Goal: Information Seeking & Learning: Learn about a topic

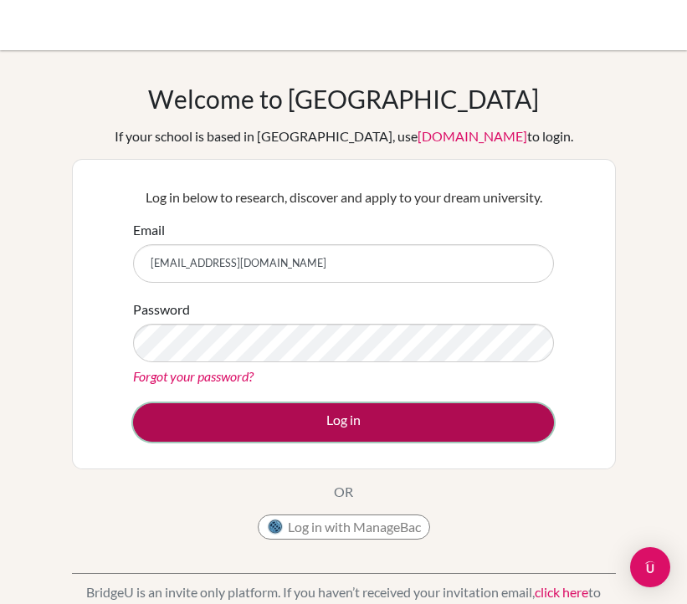
click at [238, 437] on button "Log in" at bounding box center [343, 422] width 421 height 38
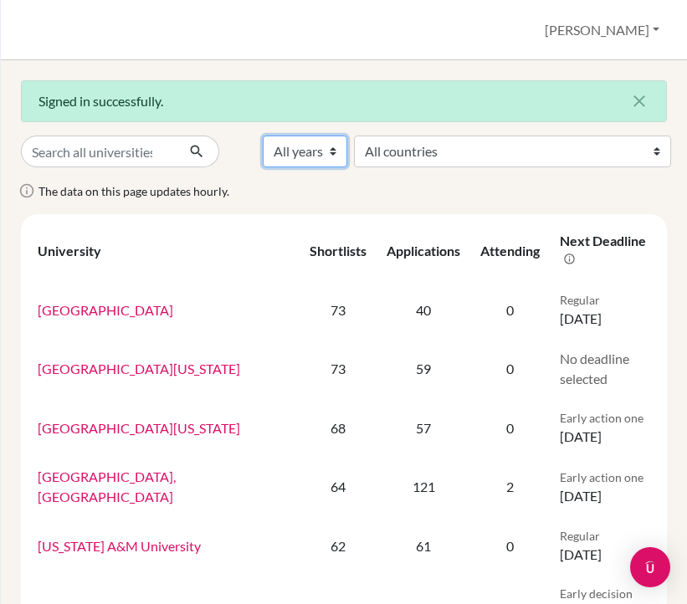
click at [347, 141] on select "All years 2027 2026 2025 2024 2023 2022 2021 2020 2019 2018" at bounding box center [305, 152] width 85 height 32
select select "2026"
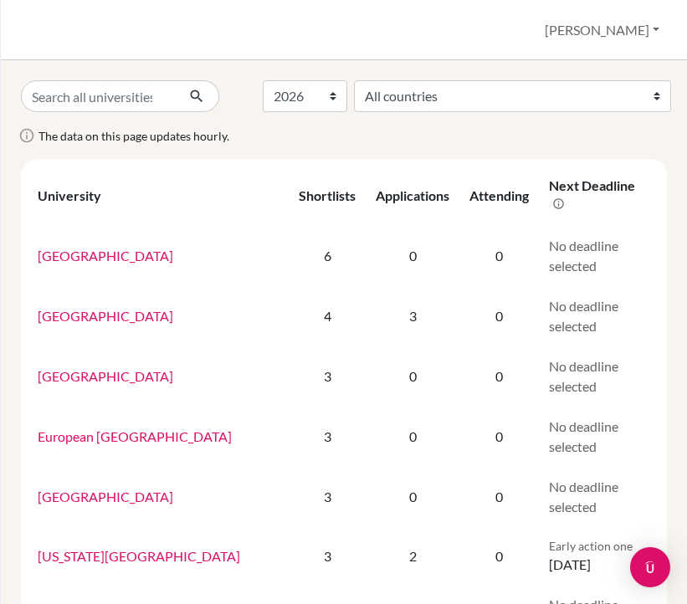
select select "2026"
click at [449, 186] on icon at bounding box center [457, 194] width 17 height 17
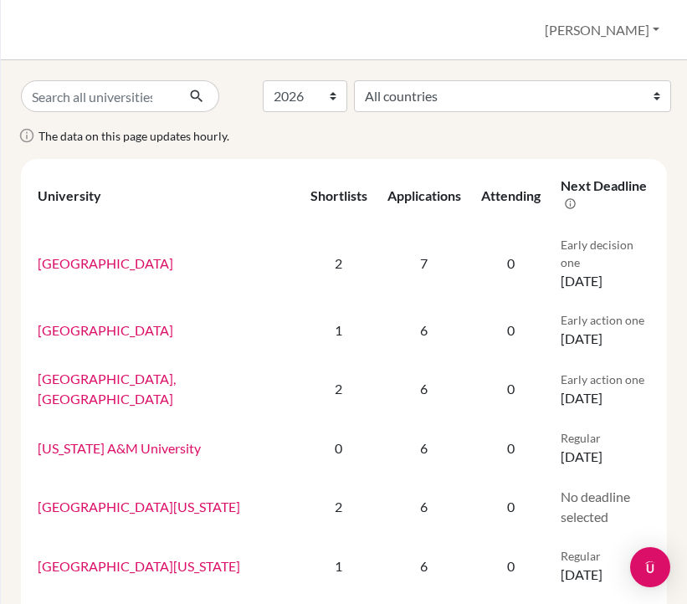
select select "2026"
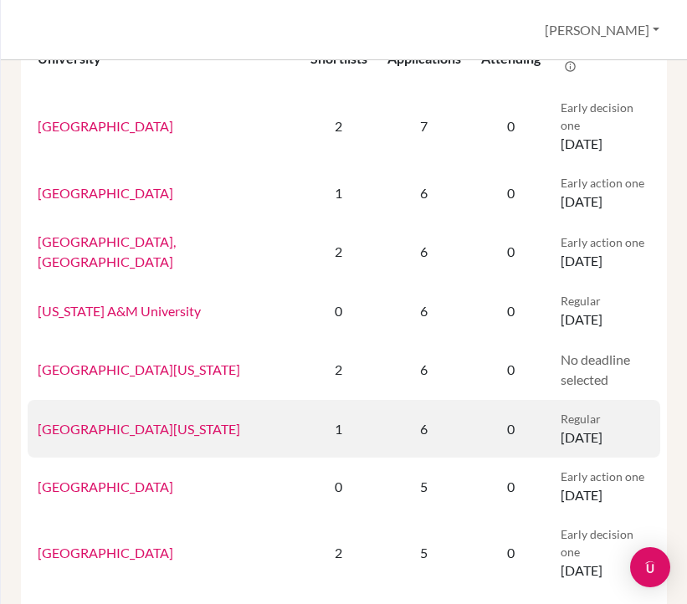
scroll to position [162, 0]
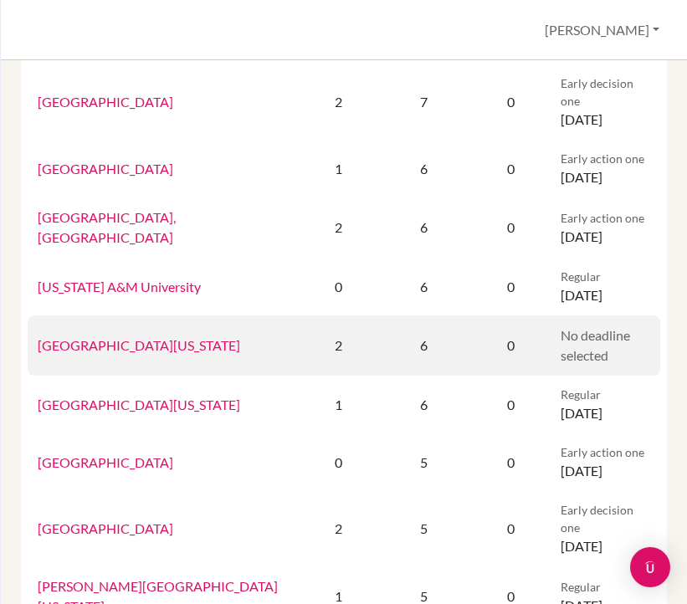
click at [132, 337] on link "[GEOGRAPHIC_DATA][US_STATE]" at bounding box center [139, 345] width 203 height 16
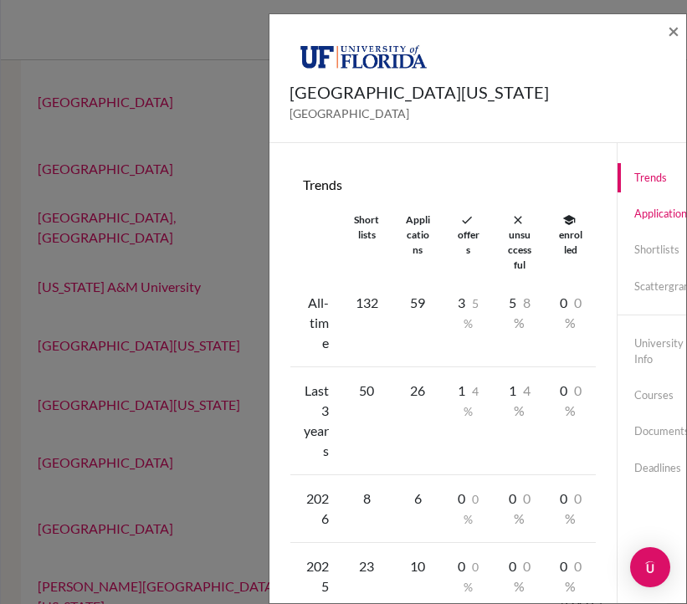
click at [649, 199] on link "Applications" at bounding box center [662, 213] width 89 height 29
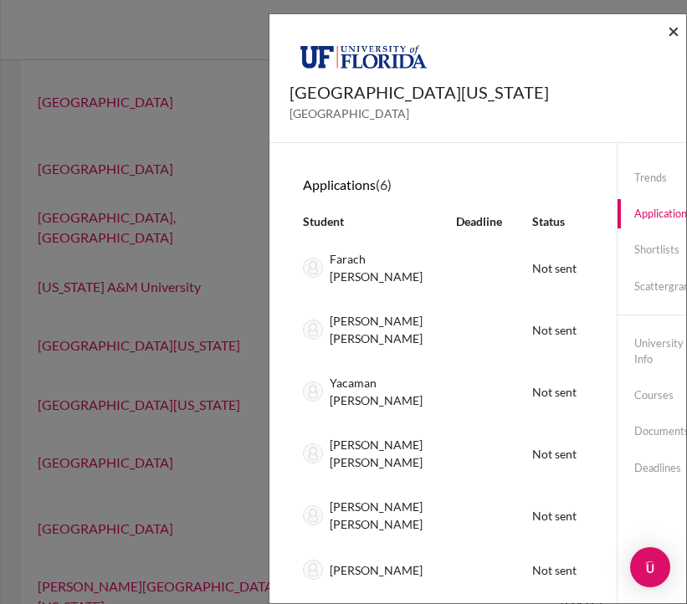
click at [675, 37] on span "×" at bounding box center [674, 30] width 12 height 24
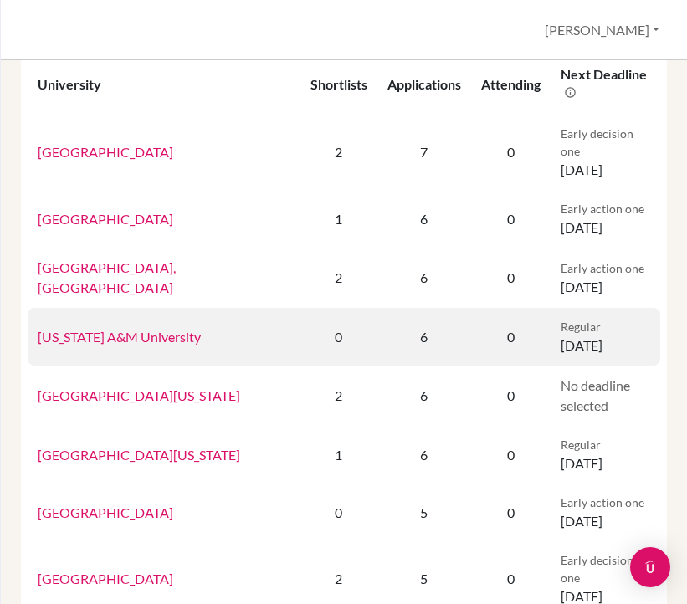
scroll to position [109, 0]
